Goal: Task Accomplishment & Management: Use online tool/utility

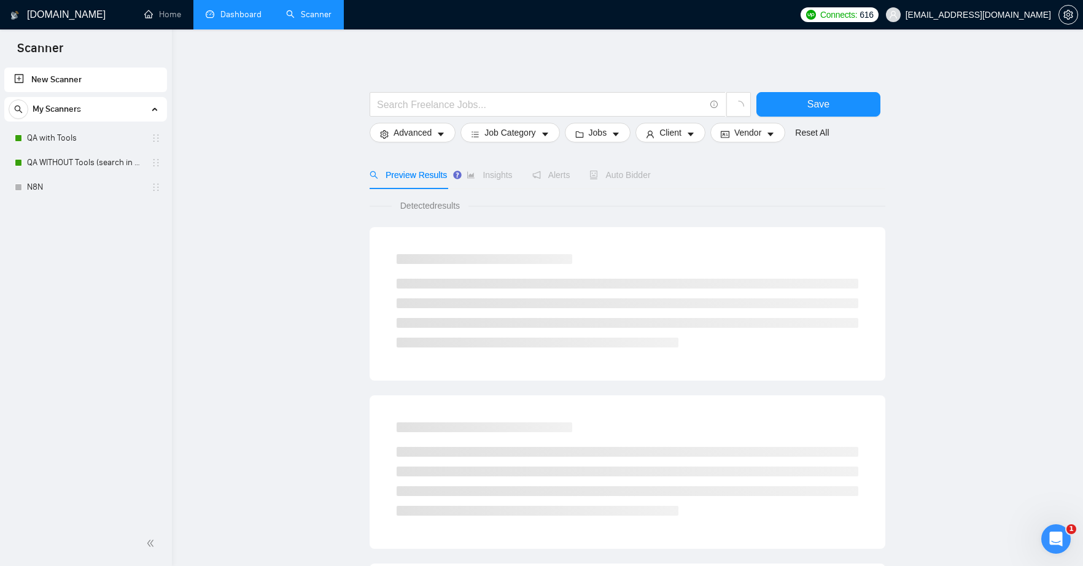
click at [251, 20] on link "Dashboard" at bounding box center [234, 14] width 56 height 10
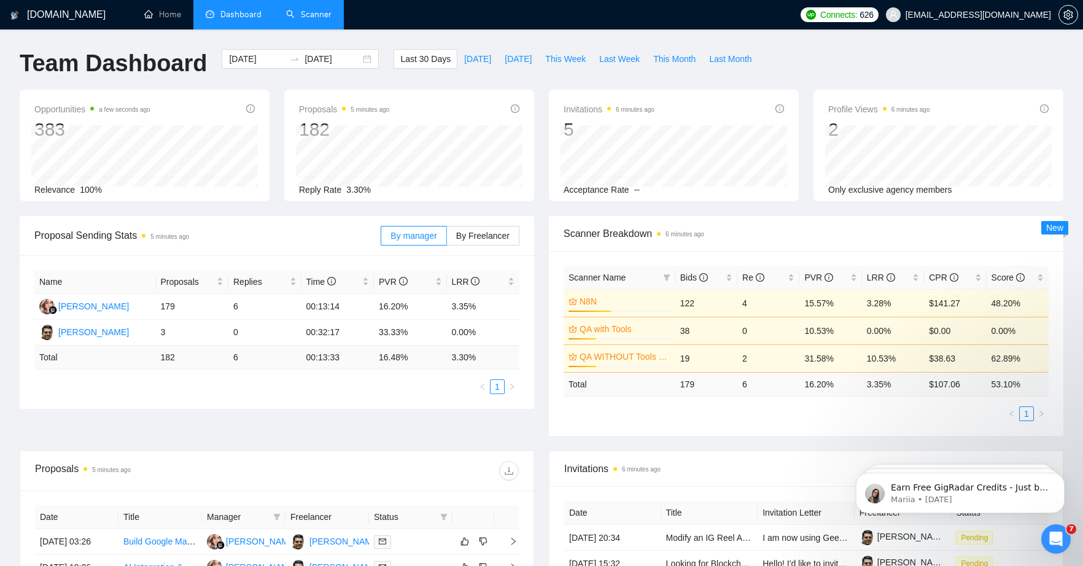
click at [313, 19] on link "Scanner" at bounding box center [308, 14] width 45 height 10
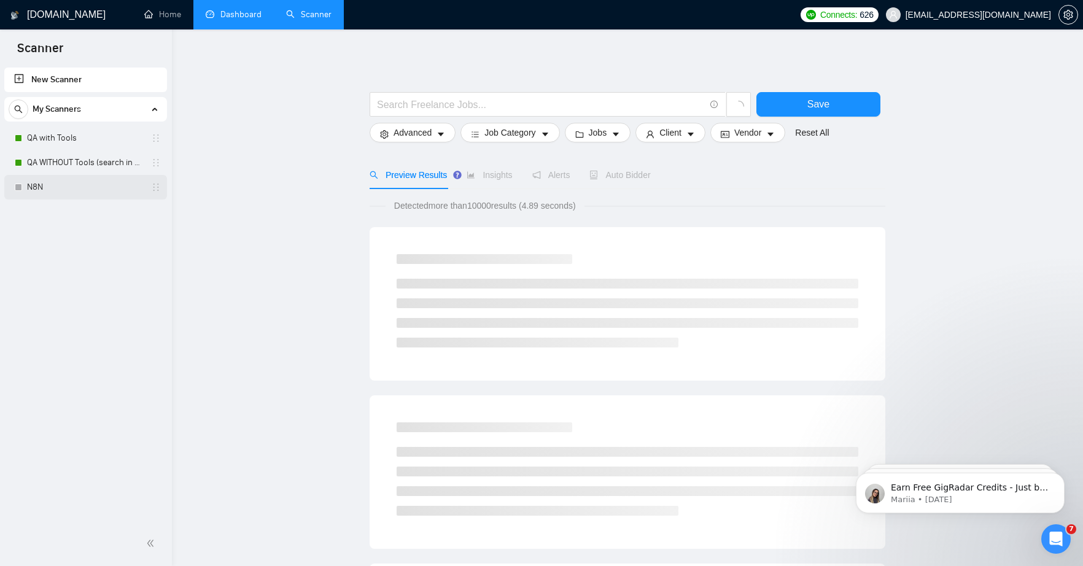
click at [44, 192] on link "N8N" at bounding box center [85, 187] width 117 height 25
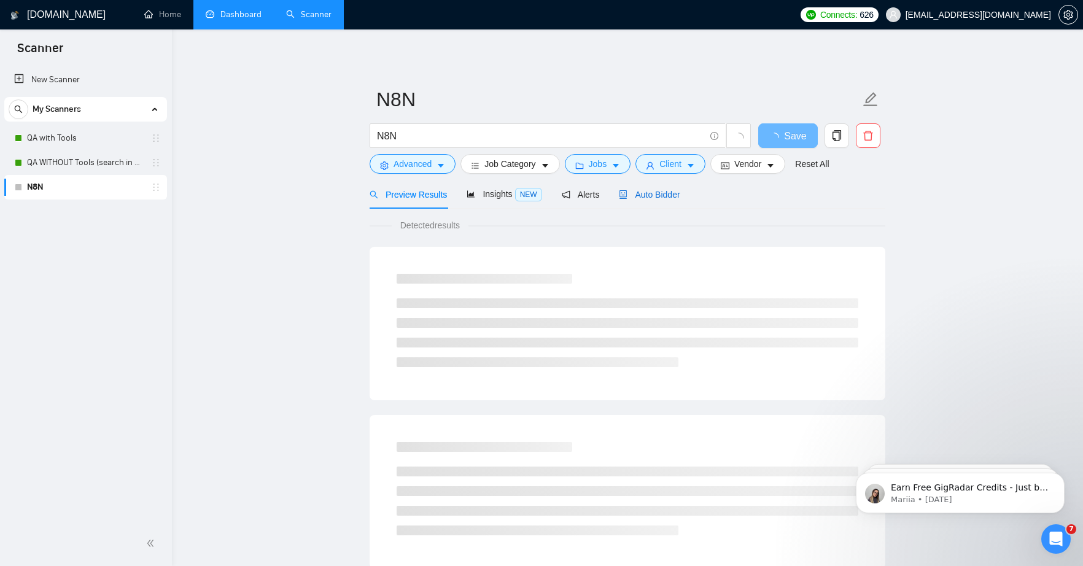
click at [667, 195] on span "Auto Bidder" at bounding box center [649, 195] width 61 height 10
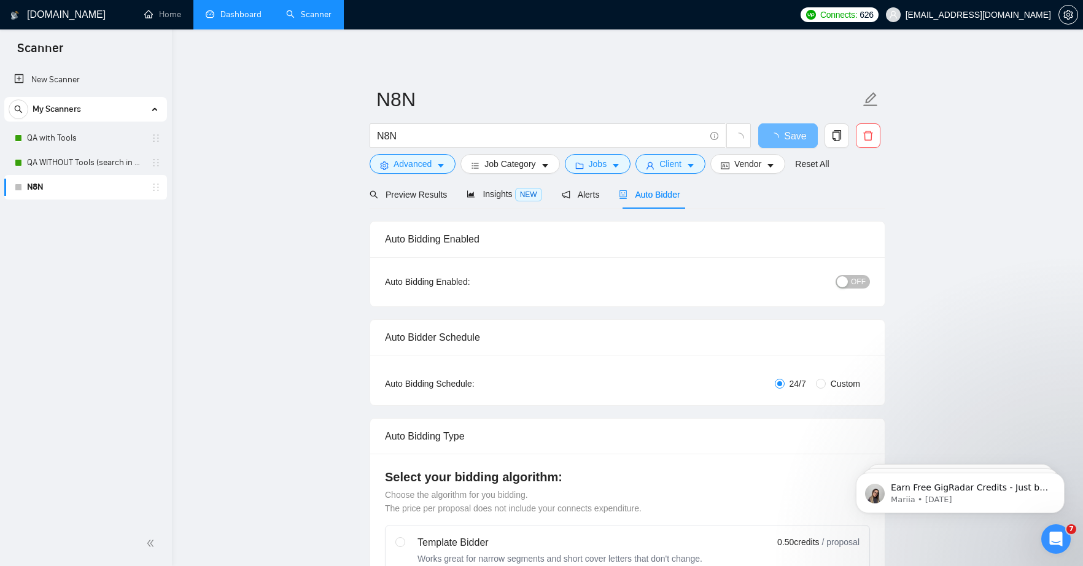
radio input "false"
radio input "true"
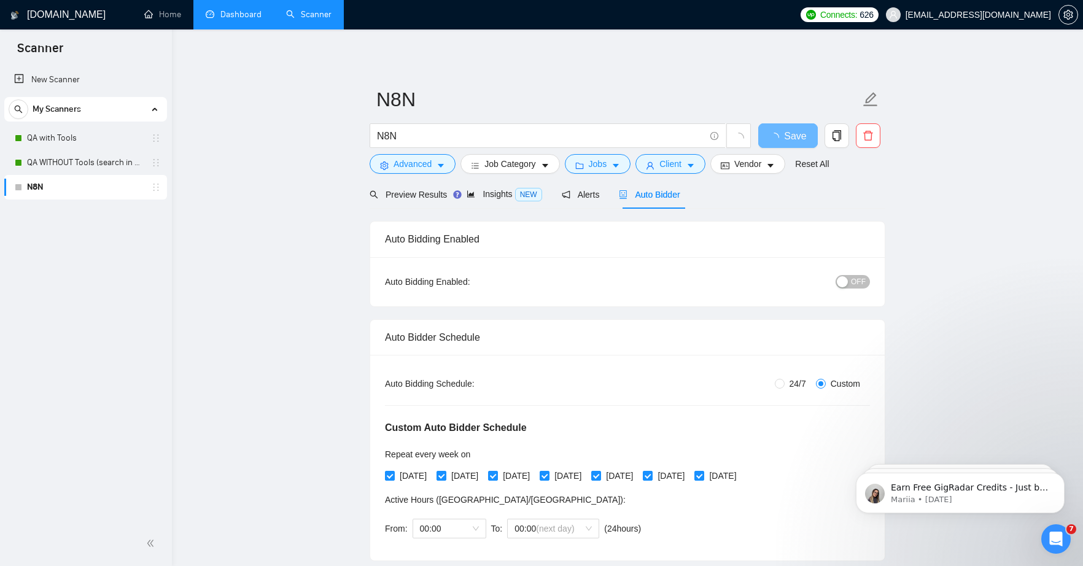
click at [860, 281] on span "OFF" at bounding box center [858, 282] width 15 height 14
click at [795, 141] on span "Save" at bounding box center [788, 135] width 22 height 15
